Goal: Transaction & Acquisition: Purchase product/service

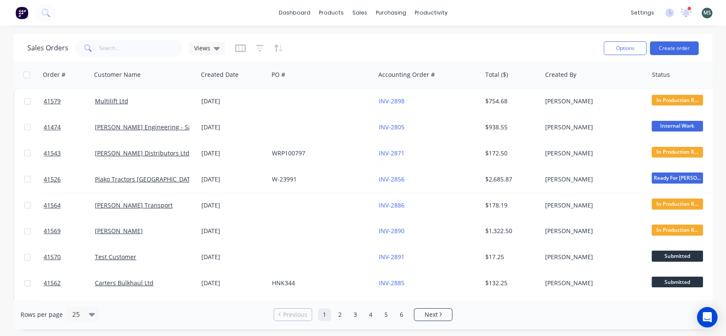
click at [206, 106] on div "[DATE]" at bounding box center [233, 101] width 71 height 26
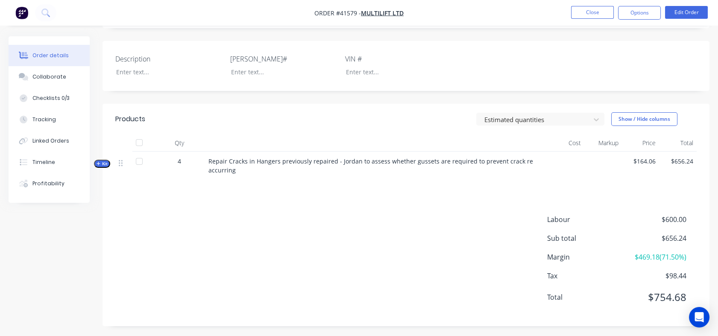
scroll to position [191, 0]
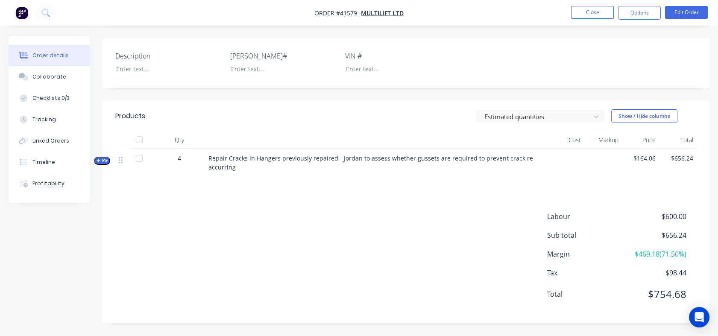
click at [45, 122] on div "Tracking" at bounding box center [44, 120] width 24 height 8
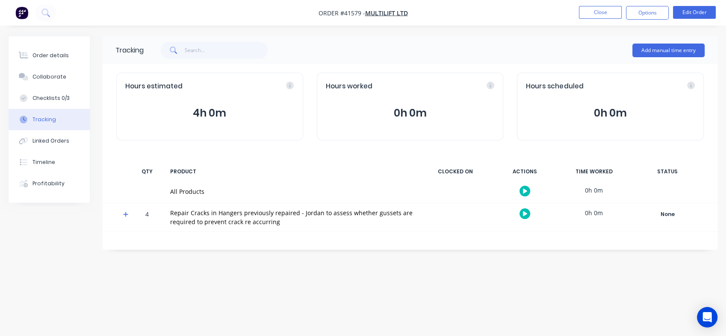
click at [523, 213] on icon "button" at bounding box center [525, 214] width 4 height 6
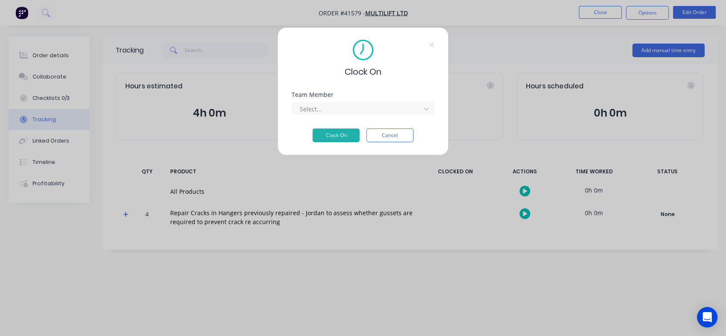
click at [421, 106] on div at bounding box center [425, 109] width 15 height 14
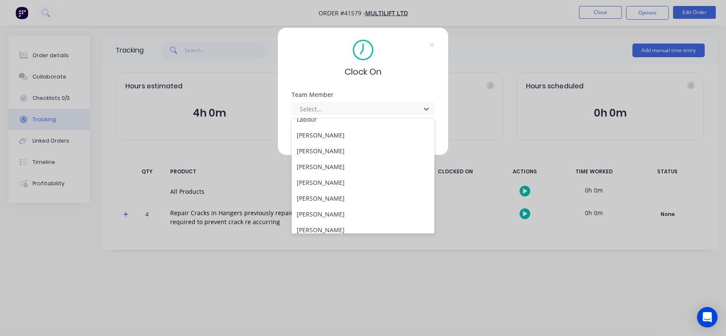
scroll to position [125, 0]
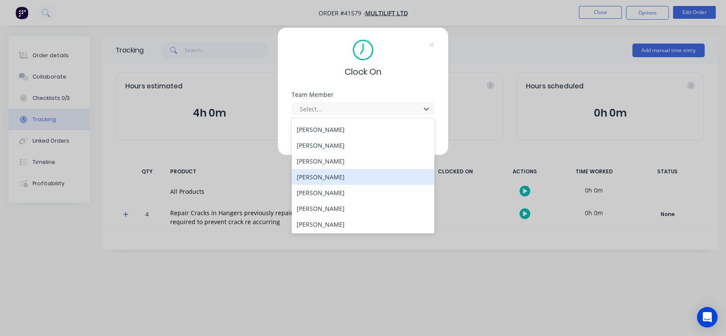
click at [321, 178] on div "sam fenton" at bounding box center [362, 177] width 143 height 16
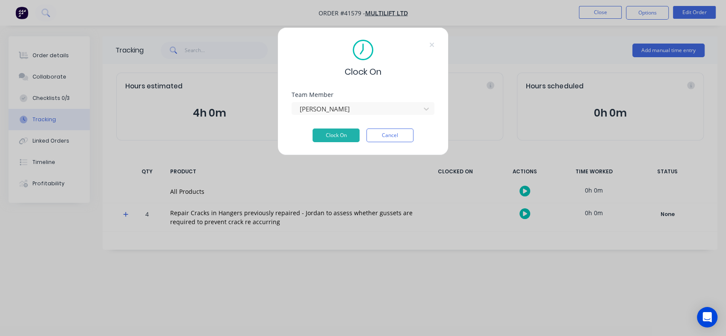
click at [332, 137] on button "Clock On" at bounding box center [335, 136] width 47 height 14
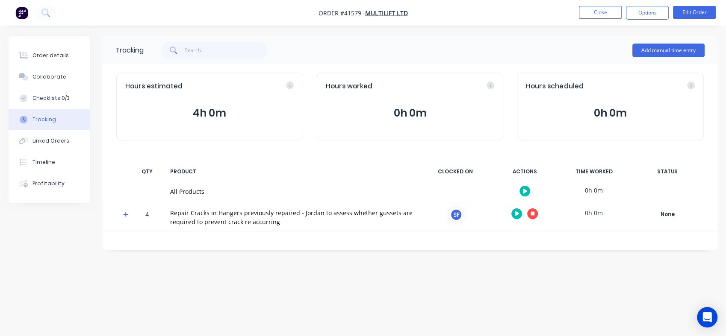
click at [529, 212] on button "button" at bounding box center [532, 214] width 11 height 11
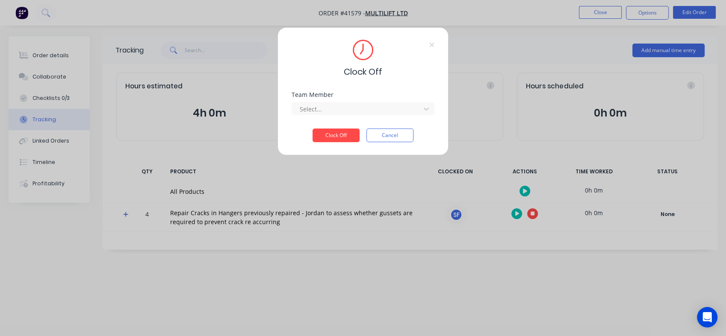
click at [337, 132] on button "Clock Off" at bounding box center [335, 136] width 47 height 14
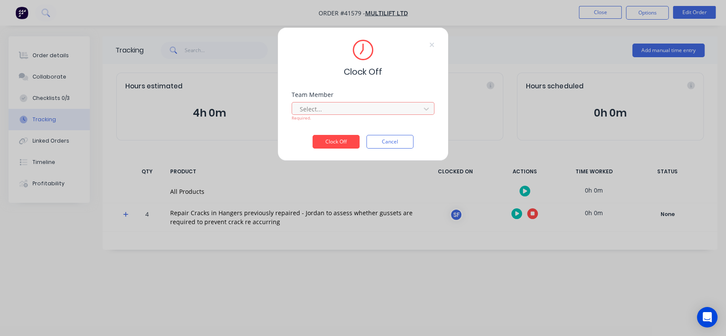
click at [428, 108] on icon at bounding box center [426, 109] width 5 height 3
click at [350, 129] on div "sam fenton" at bounding box center [362, 128] width 143 height 16
click at [332, 142] on button "Clock Off" at bounding box center [335, 142] width 47 height 14
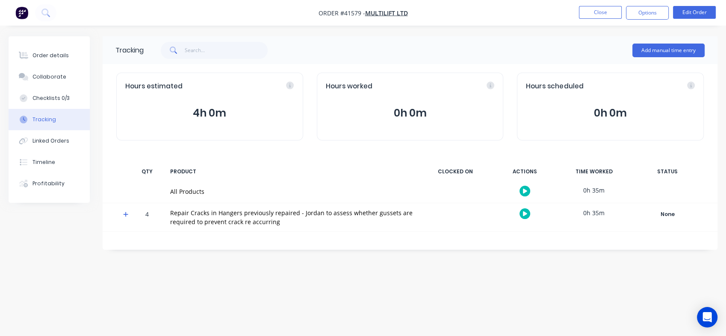
click at [595, 215] on div "0h 35m" at bounding box center [594, 212] width 64 height 19
drag, startPoint x: 264, startPoint y: 40, endPoint x: 221, endPoint y: 17, distance: 48.6
click at [221, 17] on div "Order #41579 - Multilift Ltd Close Options Edit Order Order details Collaborate…" at bounding box center [363, 168] width 726 height 336
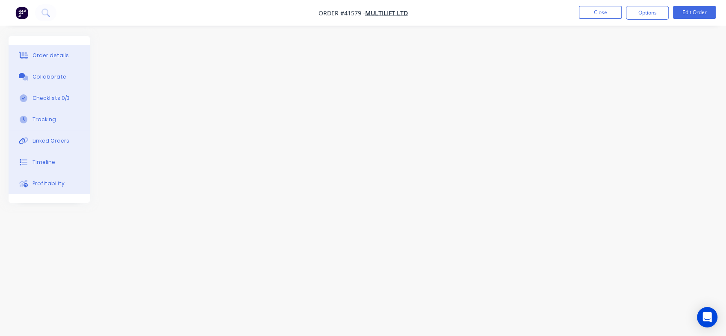
click at [297, 114] on div at bounding box center [363, 151] width 709 height 231
click at [181, 117] on div at bounding box center [363, 151] width 709 height 231
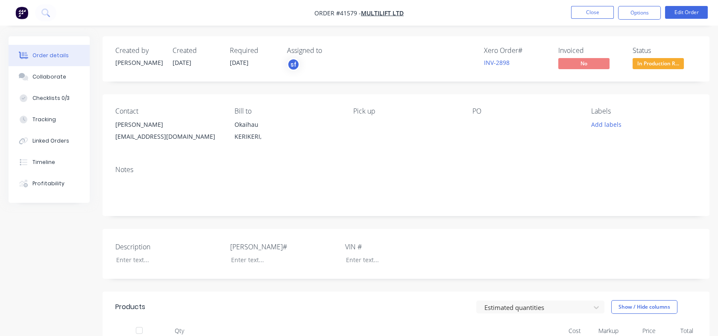
click at [44, 115] on button "Tracking" at bounding box center [49, 119] width 81 height 21
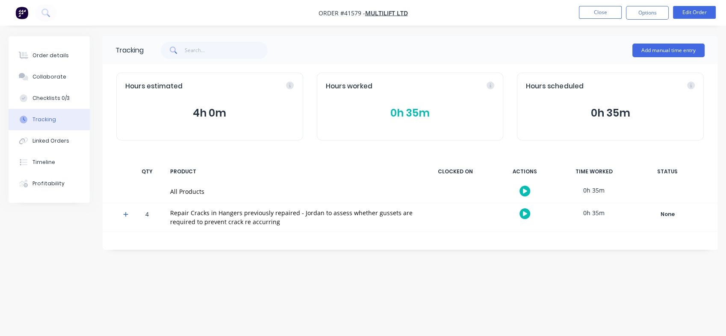
click at [595, 11] on button "Close" at bounding box center [600, 12] width 43 height 13
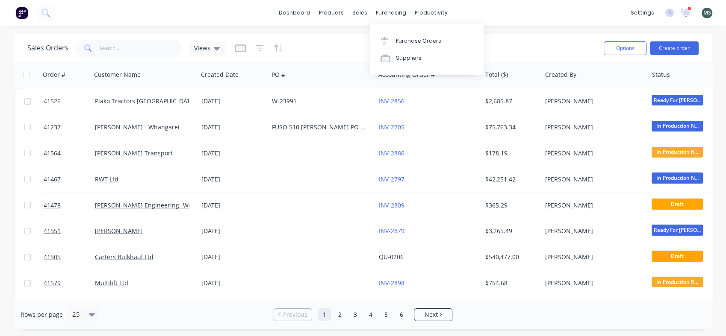
click at [387, 16] on div "purchasing" at bounding box center [390, 12] width 39 height 13
click at [404, 42] on div "Purchase Orders" at bounding box center [418, 41] width 45 height 8
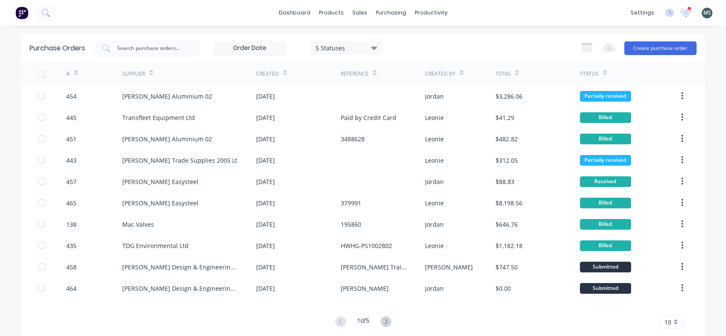
click at [668, 48] on button "Create purchase order" at bounding box center [660, 48] width 72 height 14
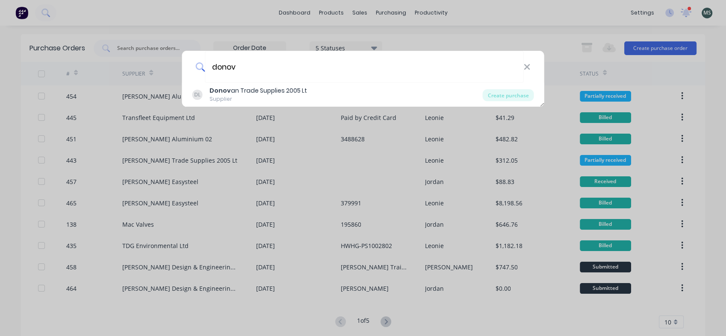
type input "donova"
click at [501, 97] on div "Create purchase" at bounding box center [508, 95] width 51 height 12
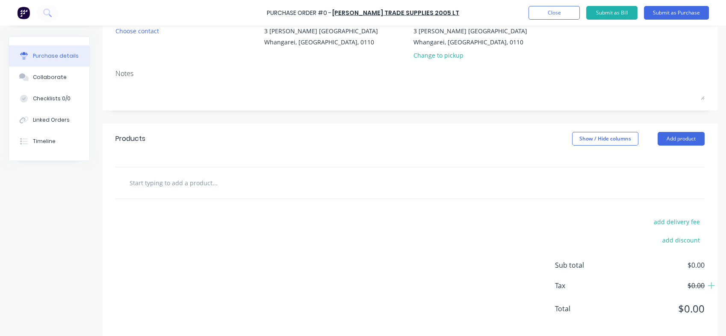
scroll to position [101, 0]
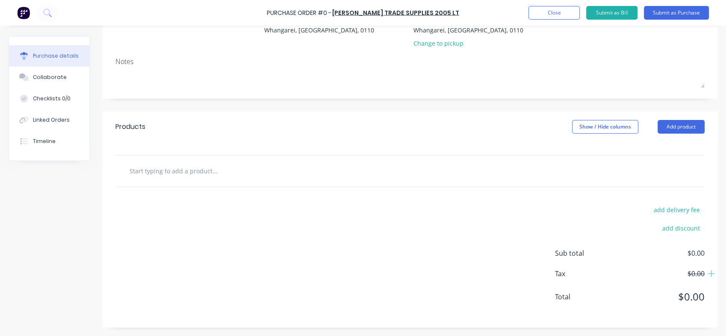
click at [156, 173] on input "text" at bounding box center [214, 170] width 171 height 17
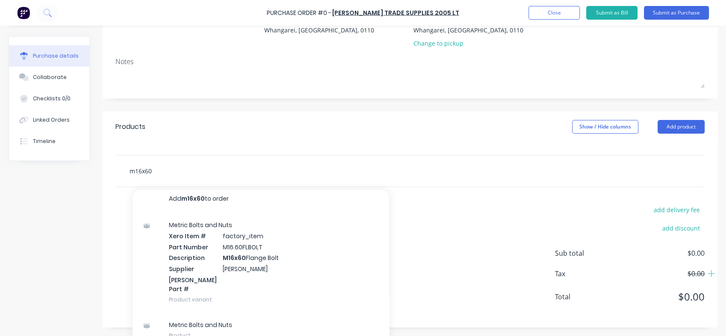
scroll to position [113, 0]
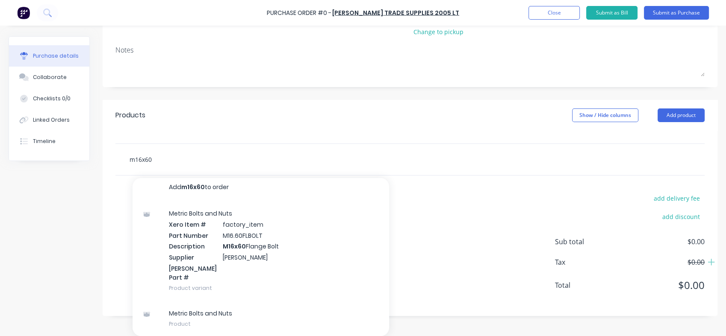
type input "m16x60"
click at [191, 314] on div "Metric Bolts and Nuts Product" at bounding box center [260, 319] width 256 height 36
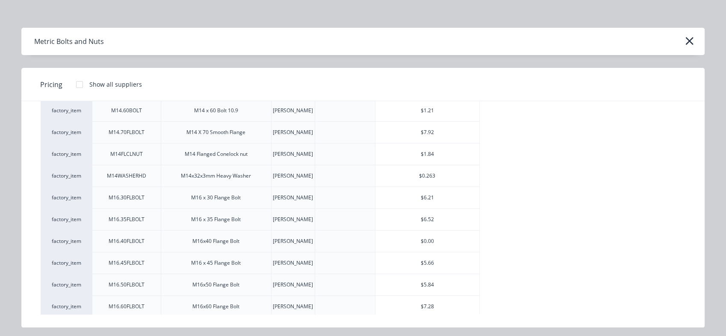
scroll to position [1876, 0]
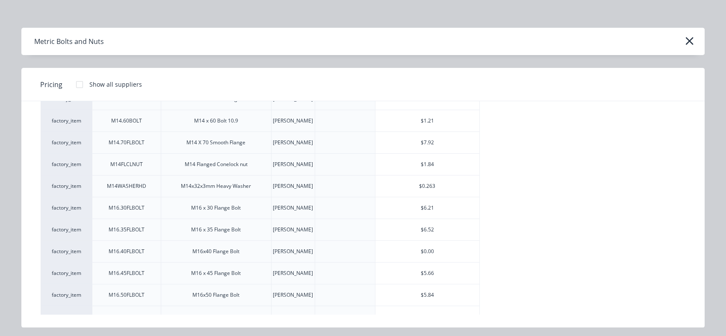
click at [429, 121] on div "$1.21" at bounding box center [427, 120] width 104 height 21
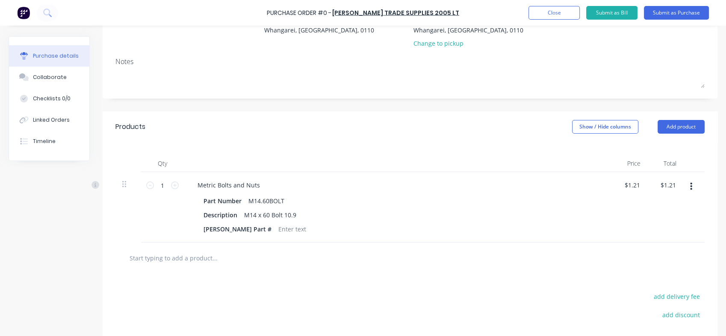
scroll to position [113, 0]
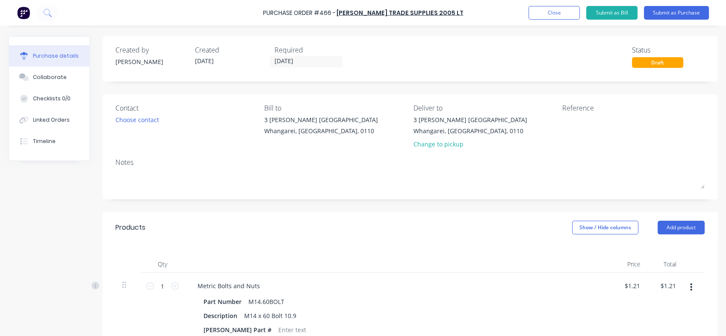
click at [172, 287] on icon at bounding box center [175, 287] width 8 height 8
type input "2"
type input "$2.42"
click at [172, 287] on icon at bounding box center [175, 287] width 8 height 8
type input "3"
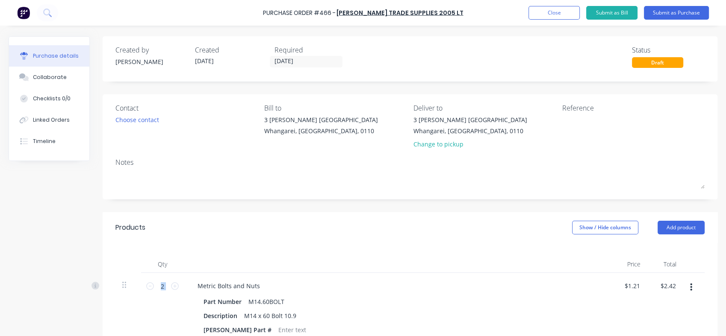
type input "$3.63"
click at [172, 287] on icon at bounding box center [175, 287] width 8 height 8
type input "4"
type input "$4.84"
click at [172, 287] on icon at bounding box center [175, 287] width 8 height 8
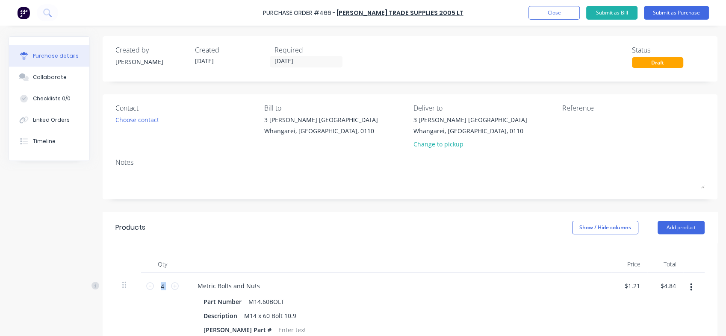
type input "5"
type input "$6.05"
click at [172, 287] on icon at bounding box center [175, 287] width 8 height 8
type input "6"
type input "$7.26"
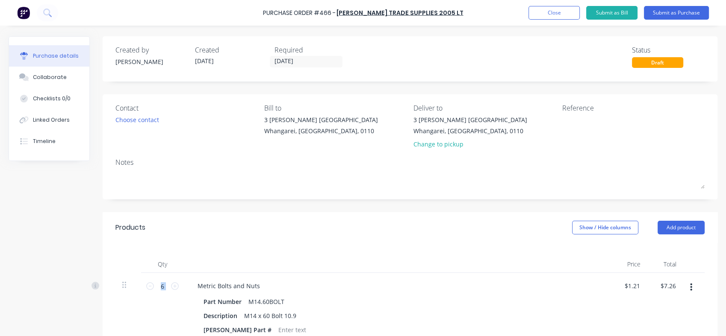
click at [172, 287] on icon at bounding box center [175, 287] width 8 height 8
type input "7"
type input "$8.47"
click at [172, 287] on icon at bounding box center [175, 287] width 8 height 8
type input "8"
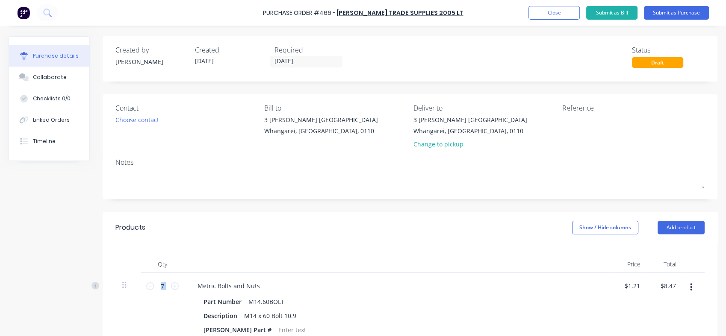
type input "$9.68"
click at [172, 287] on icon at bounding box center [175, 287] width 8 height 8
type input "9"
type input "$10.89"
click at [172, 287] on icon at bounding box center [175, 287] width 8 height 8
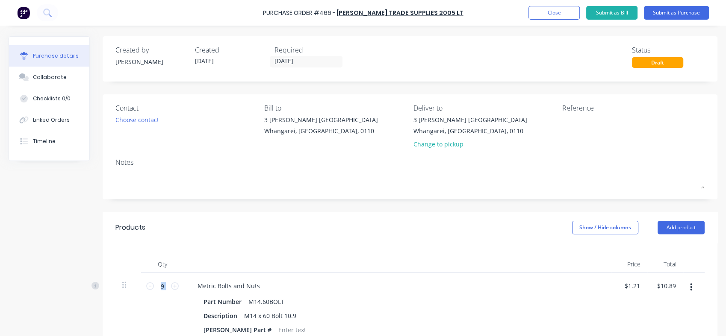
type input "10"
type input "$12.10"
click at [172, 287] on icon at bounding box center [175, 287] width 8 height 8
type input "11"
type input "$13.31"
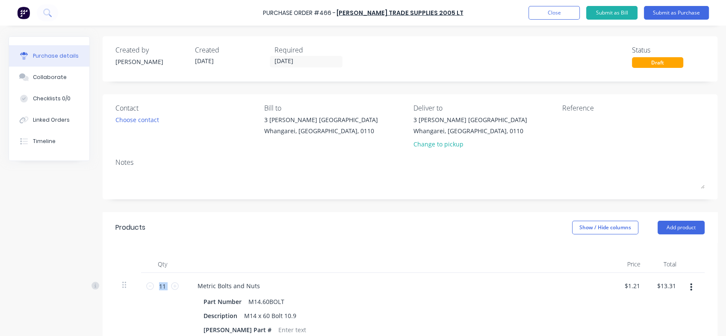
click at [172, 287] on icon at bounding box center [175, 287] width 8 height 8
type input "12"
type input "$14.52"
click at [172, 287] on icon at bounding box center [175, 287] width 8 height 8
type input "13"
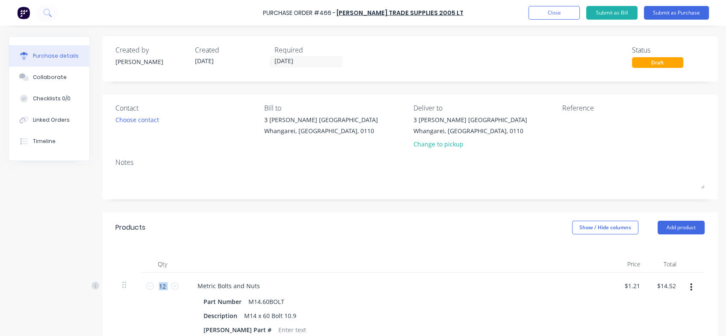
type input "$15.73"
drag, startPoint x: 172, startPoint y: 287, endPoint x: 147, endPoint y: 287, distance: 25.2
click at [147, 287] on icon at bounding box center [150, 287] width 8 height 8
type input "12"
type input "$14.52"
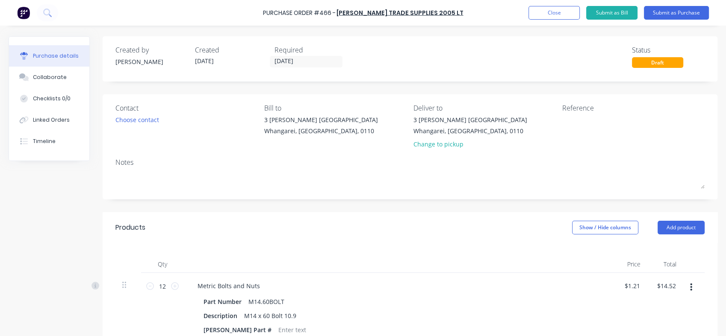
click at [677, 15] on button "Submit as Purchase" at bounding box center [676, 13] width 65 height 14
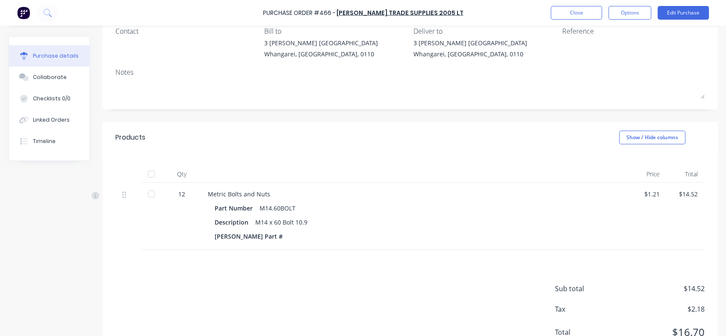
scroll to position [113, 0]
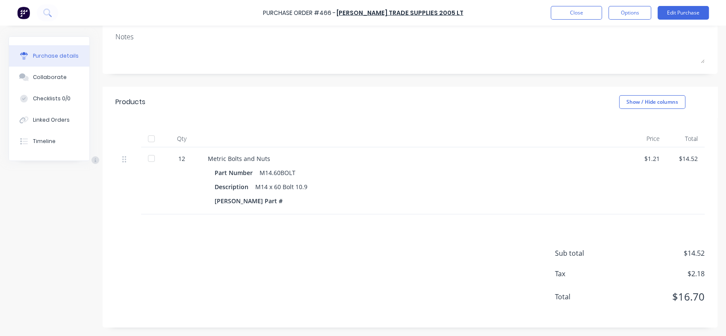
click at [627, 16] on button "Options" at bounding box center [629, 13] width 43 height 14
click at [595, 34] on div "Print / Email" at bounding box center [610, 35] width 66 height 12
click at [588, 48] on div "With pricing" at bounding box center [610, 52] width 66 height 12
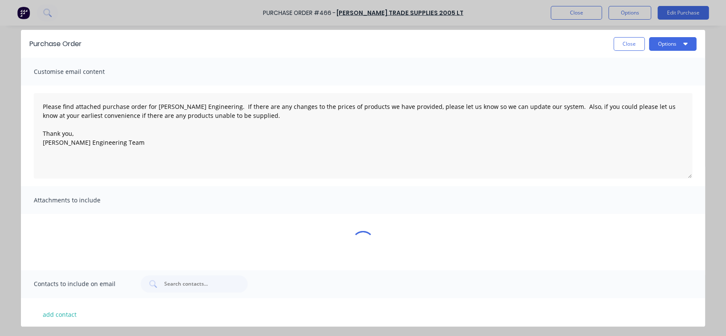
scroll to position [0, 0]
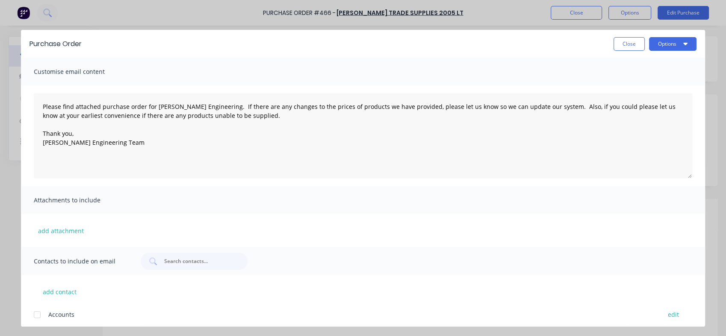
click at [689, 43] on button "Options" at bounding box center [672, 44] width 47 height 14
click at [642, 85] on div "Print" at bounding box center [656, 83] width 66 height 12
